Goal: Information Seeking & Learning: Learn about a topic

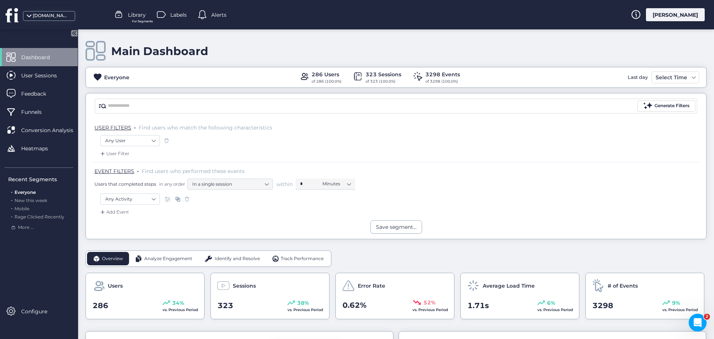
click at [667, 84] on div "Everyone 286 Users of 286 (100.0%) 323 Sessions of 323 (100.0%) 3298 Events of …" at bounding box center [396, 77] width 621 height 14
click at [666, 81] on div "Select Time" at bounding box center [671, 77] width 35 height 9
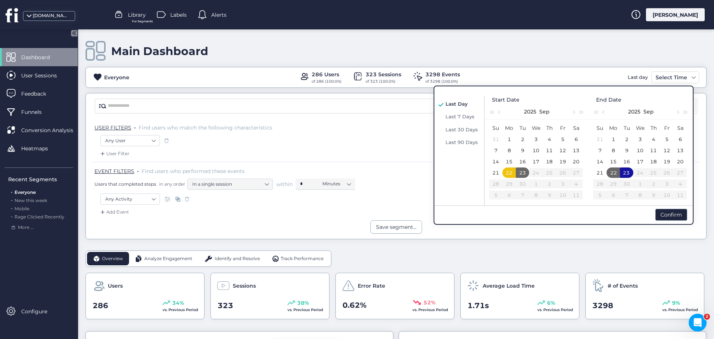
click at [366, 54] on div "Main Dashboard" at bounding box center [396, 51] width 621 height 21
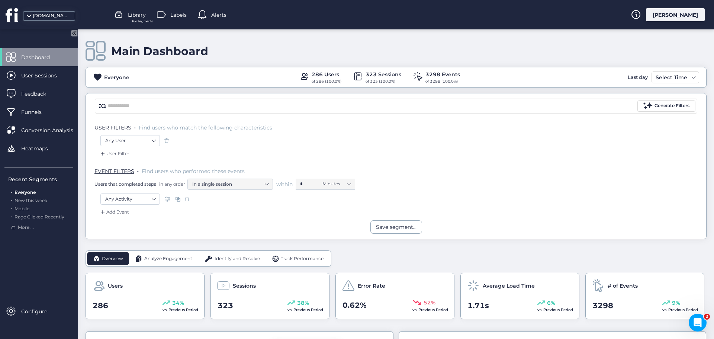
click at [176, 255] on span "Analyze Engagement" at bounding box center [168, 258] width 48 height 7
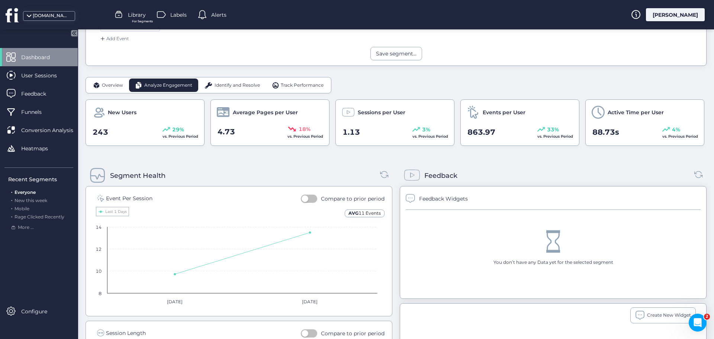
scroll to position [186, 0]
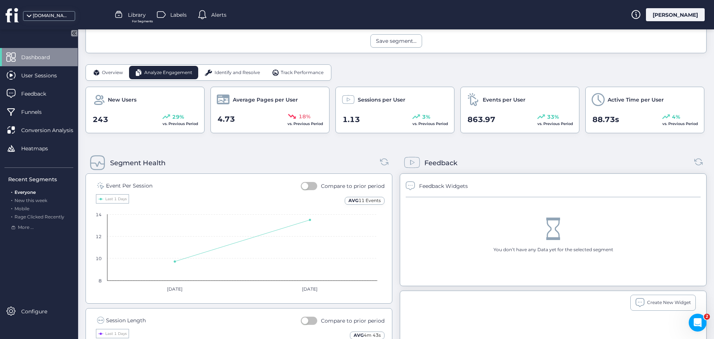
click at [247, 71] on span "Identify and Resolve" at bounding box center [237, 72] width 45 height 7
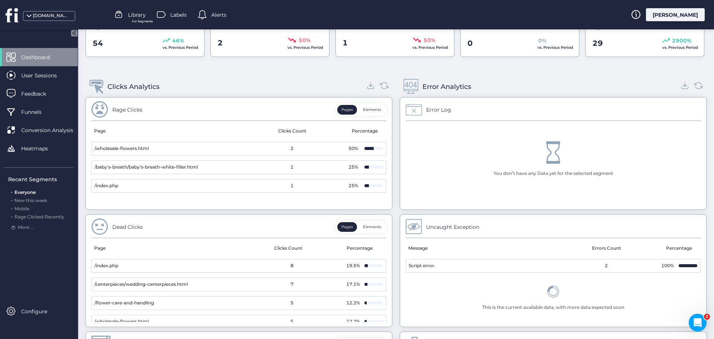
scroll to position [260, 0]
click at [370, 91] on icon at bounding box center [370, 90] width 7 height 2
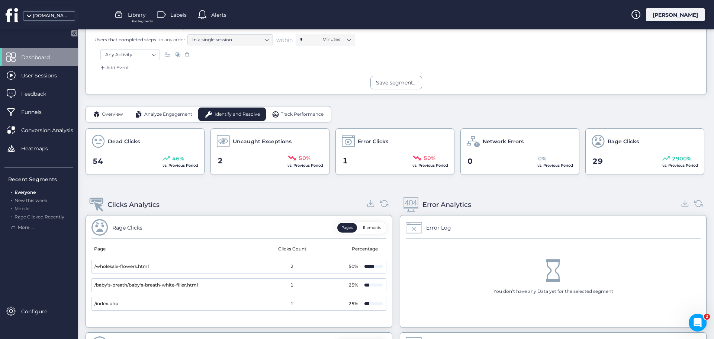
scroll to position [74, 0]
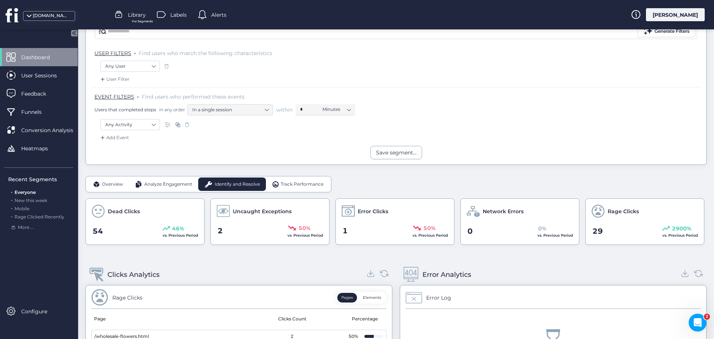
click at [294, 185] on span "Track Performance" at bounding box center [302, 184] width 43 height 7
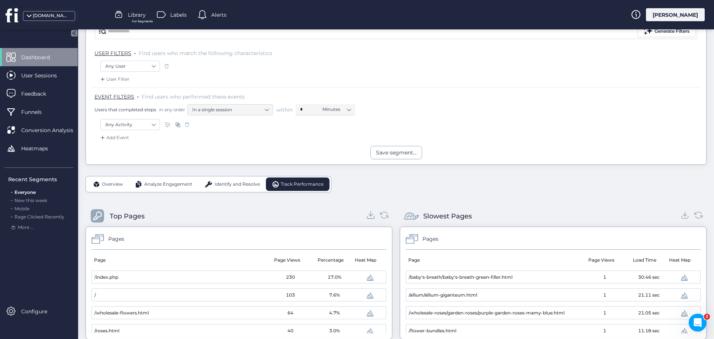
click at [369, 216] on icon at bounding box center [371, 215] width 10 height 10
click at [685, 214] on icon at bounding box center [685, 213] width 0 height 5
